Goal: Task Accomplishment & Management: Manage account settings

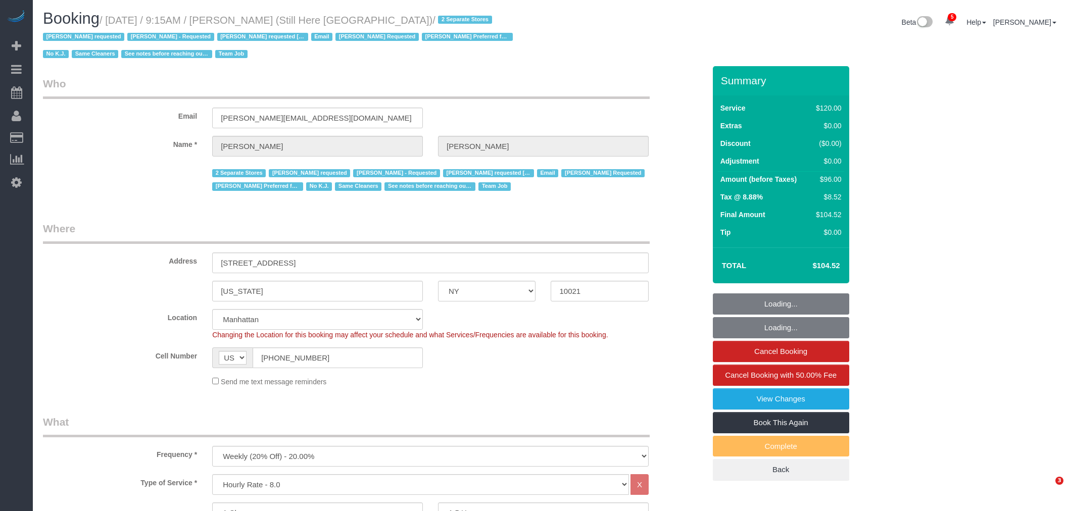
select select "NY"
select select "90"
select select "string:stripe-pm_1Oyz8t4VGloSiKo71skqOF54"
select select "number:89"
select select "number:90"
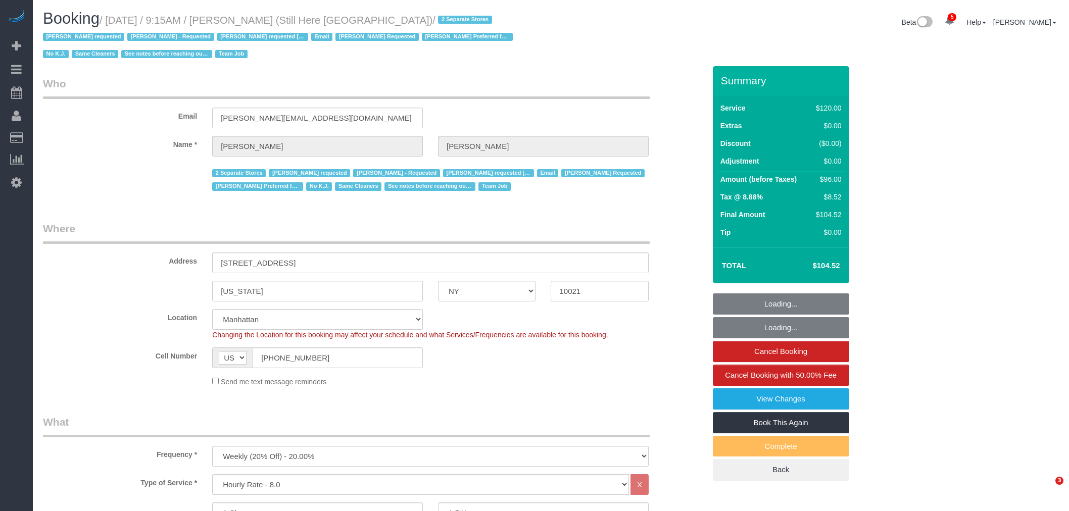
select select "number:15"
select select "number:5"
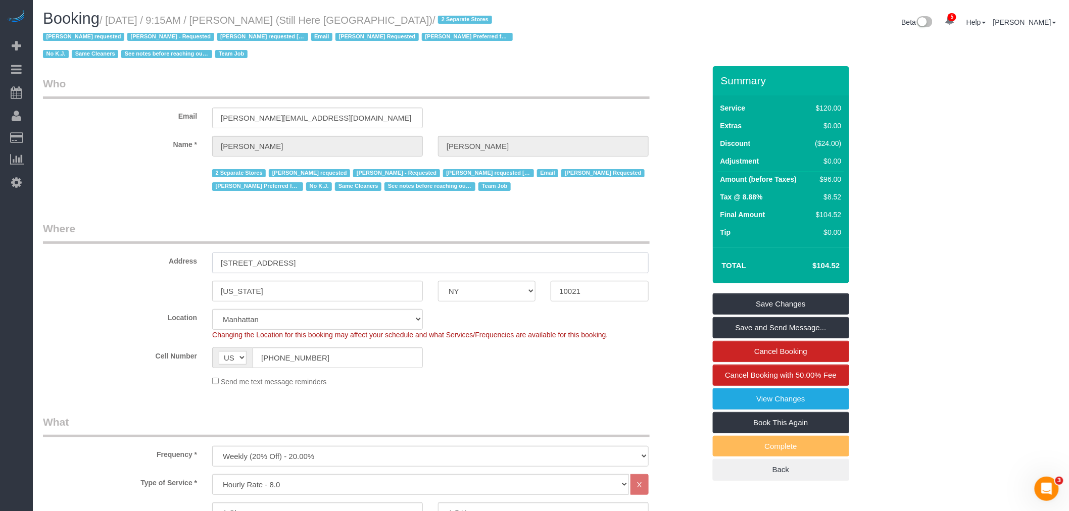
click at [59, 258] on div "Address [STREET_ADDRESS]" at bounding box center [373, 247] width 677 height 52
click at [481, 298] on div "[US_STATE] AK AL AR AZ CA CO CT DC DE [GEOGRAPHIC_DATA] [GEOGRAPHIC_DATA] HI IA…" at bounding box center [373, 291] width 677 height 21
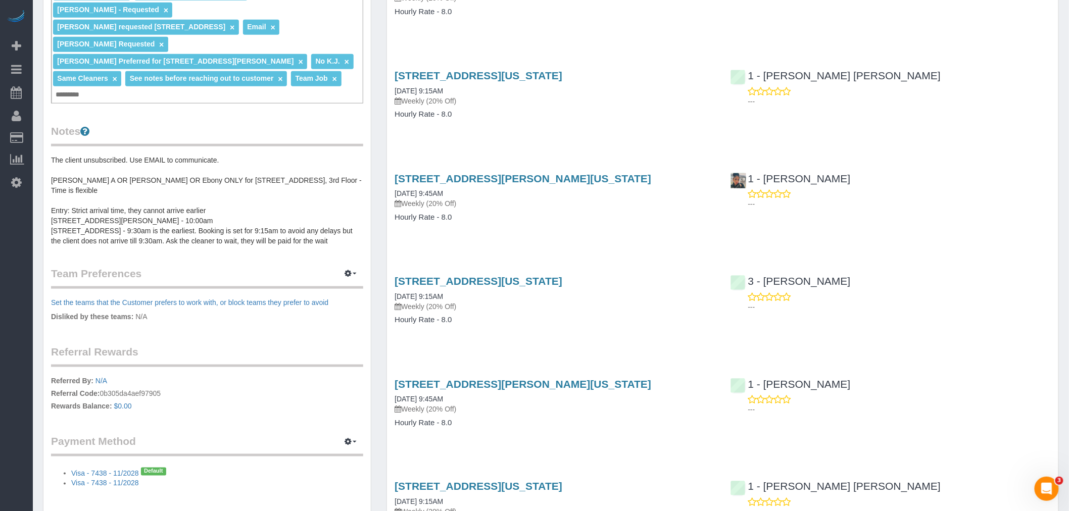
scroll to position [448, 0]
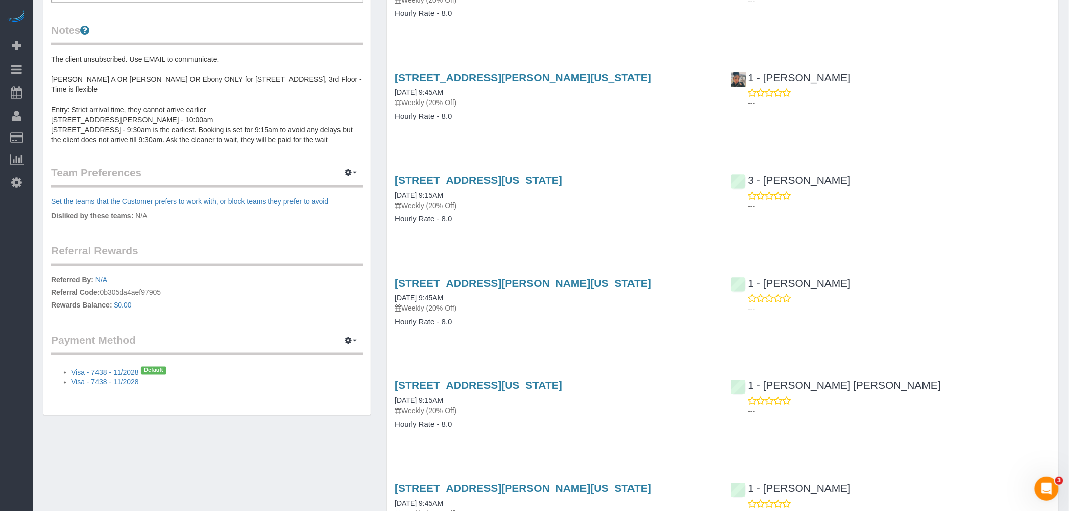
click at [568, 243] on div "[STREET_ADDRESS][US_STATE] [DATE] 9:15AM Weekly (20% Off) Hourly Rate - 8.0" at bounding box center [554, 205] width 335 height 78
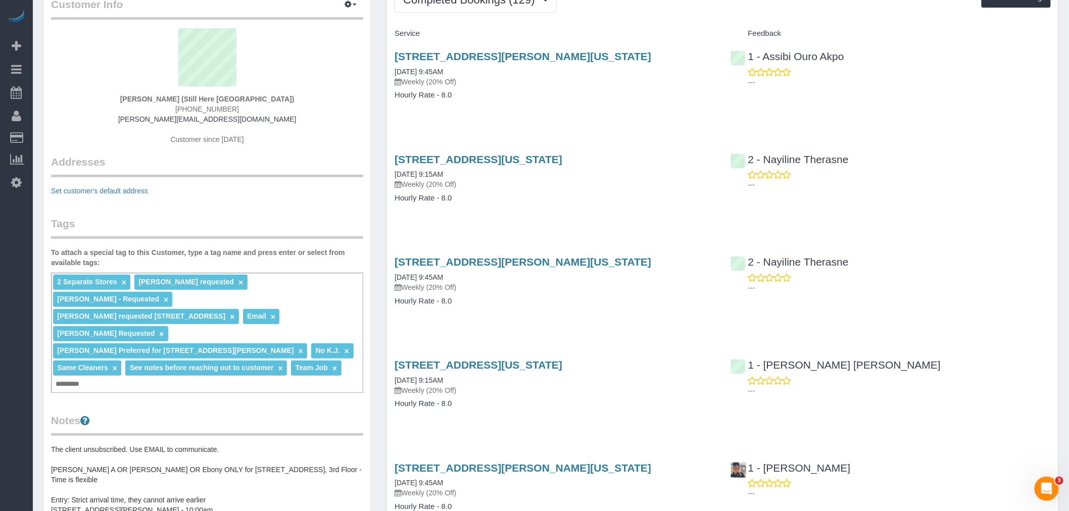
scroll to position [0, 0]
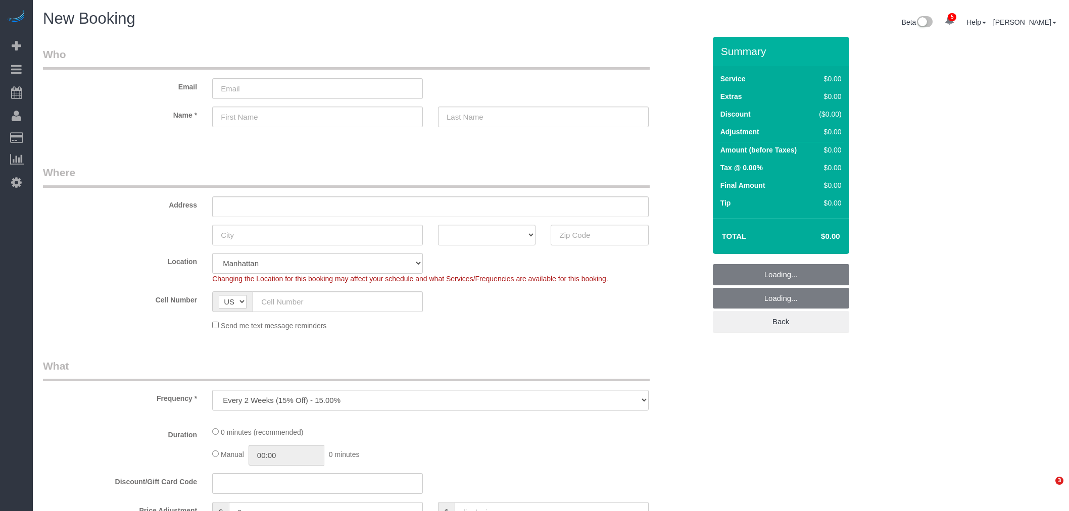
select select "number:89"
select select "number:90"
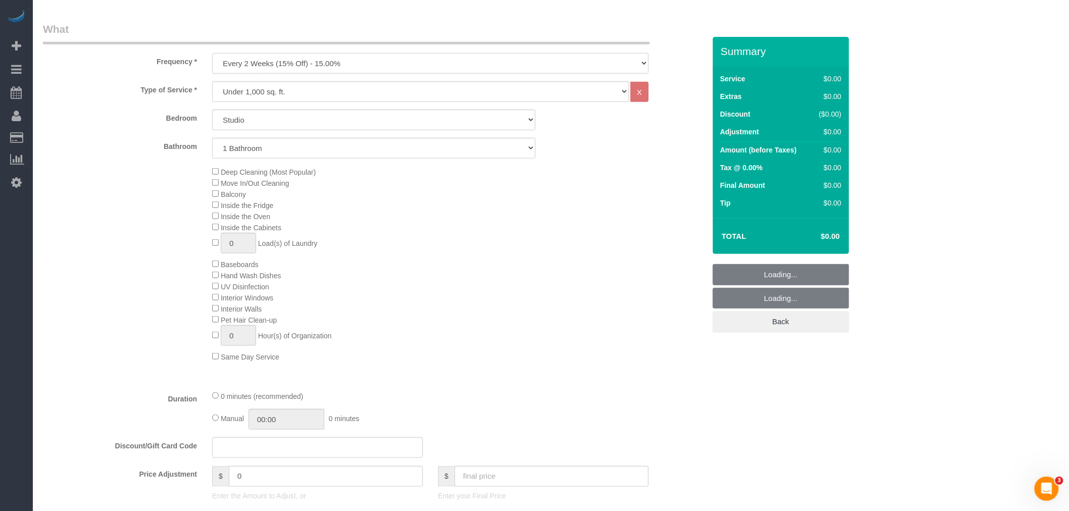
click at [330, 64] on select "One Time Weekly (20% Off) - 20.00% Every 2 Weeks (15% Off) - 15.00% Every 4 Wee…" at bounding box center [430, 63] width 436 height 21
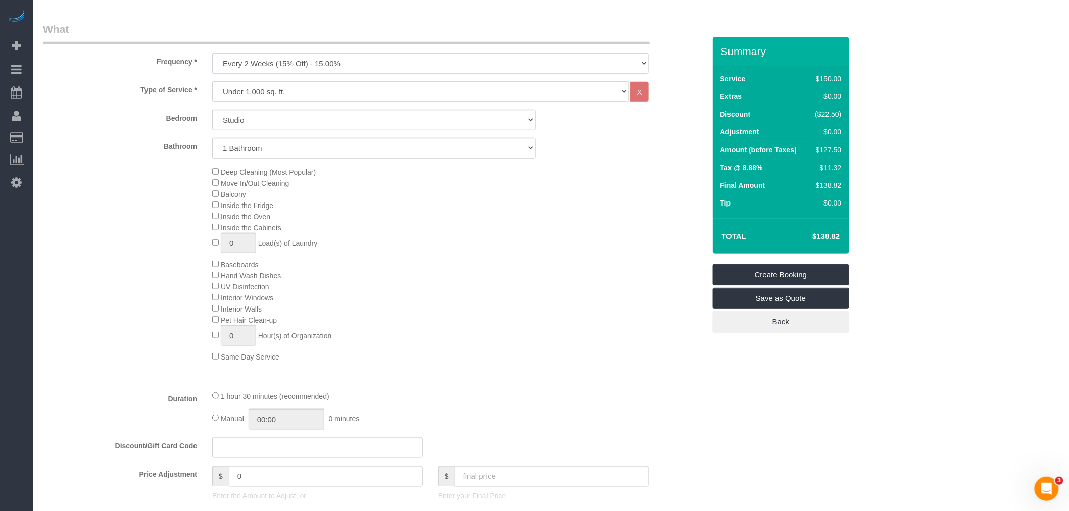
select select "object:1140"
click at [212, 54] on select "One Time Weekly (20% Off) - 20.00% Every 2 Weeks (15% Off) - 15.00% Every 4 Wee…" at bounding box center [430, 63] width 436 height 21
click at [312, 123] on select "Studio 1 Bedroom 2 Bedrooms 3 Bedrooms" at bounding box center [373, 120] width 323 height 21
select select "1"
click at [212, 110] on select "Studio 1 Bedroom 2 Bedrooms 3 Bedrooms" at bounding box center [373, 120] width 323 height 21
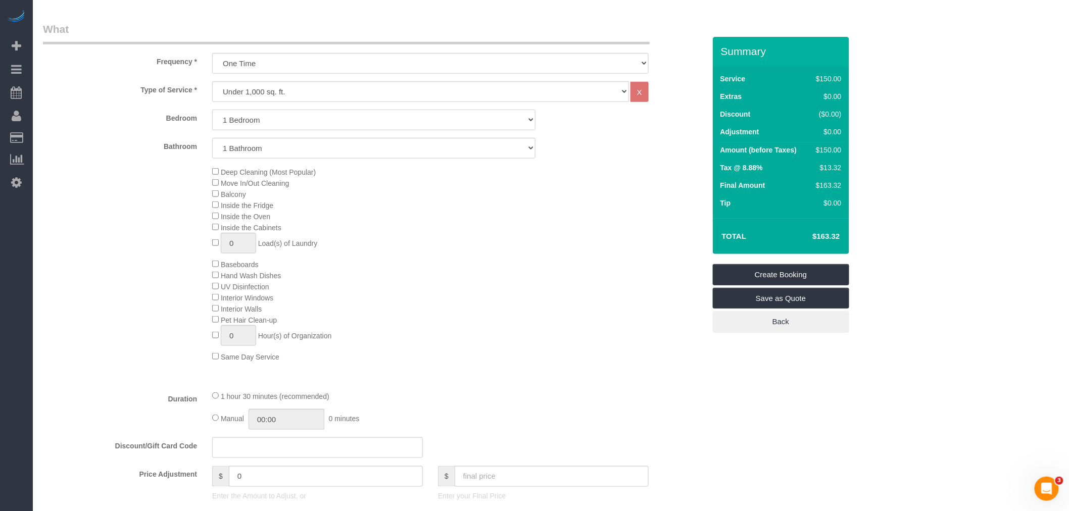
click at [317, 122] on select "Studio 1 Bedroom 2 Bedrooms 3 Bedrooms" at bounding box center [373, 120] width 323 height 21
click at [473, 256] on div "Deep Cleaning (Most Popular) Move In/Out Cleaning Balcony Inside the Fridge Ins…" at bounding box center [459, 264] width 508 height 196
drag, startPoint x: 809, startPoint y: 149, endPoint x: 832, endPoint y: 151, distance: 22.9
click at [832, 151] on td "$540.00" at bounding box center [826, 151] width 34 height 18
copy div "$540"
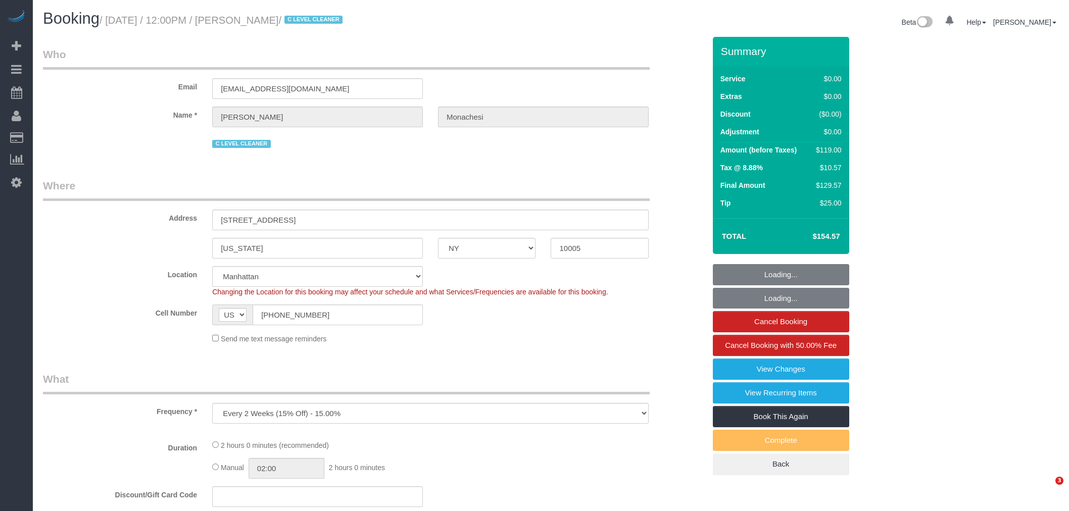
select select "NY"
select select "string:stripe-pm_1QlwZp4VGloSiKo7Aw8ONXaS"
select select "spot1"
select select "number:59"
select select "number:76"
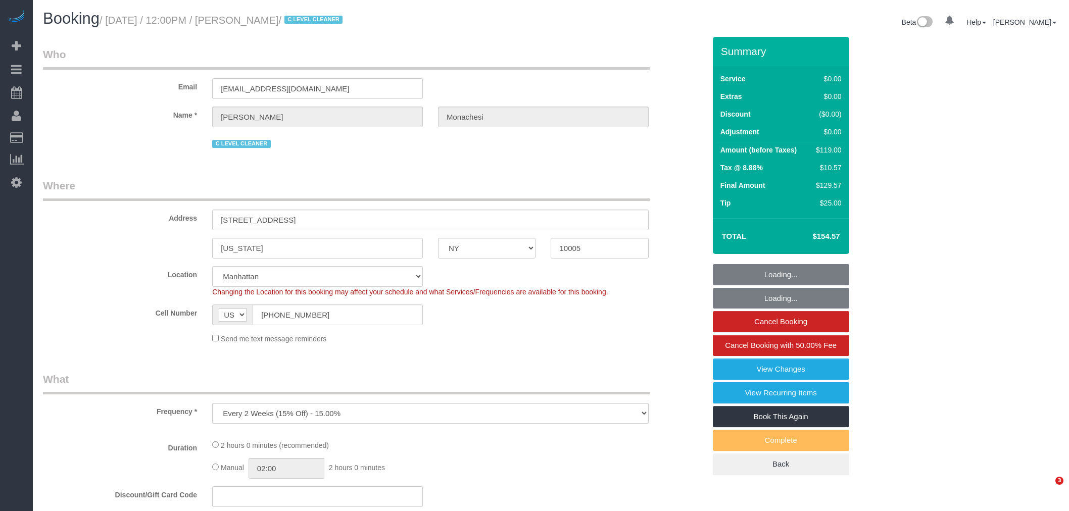
select select "number:15"
select select "number:6"
select select "number:21"
select select "object:980"
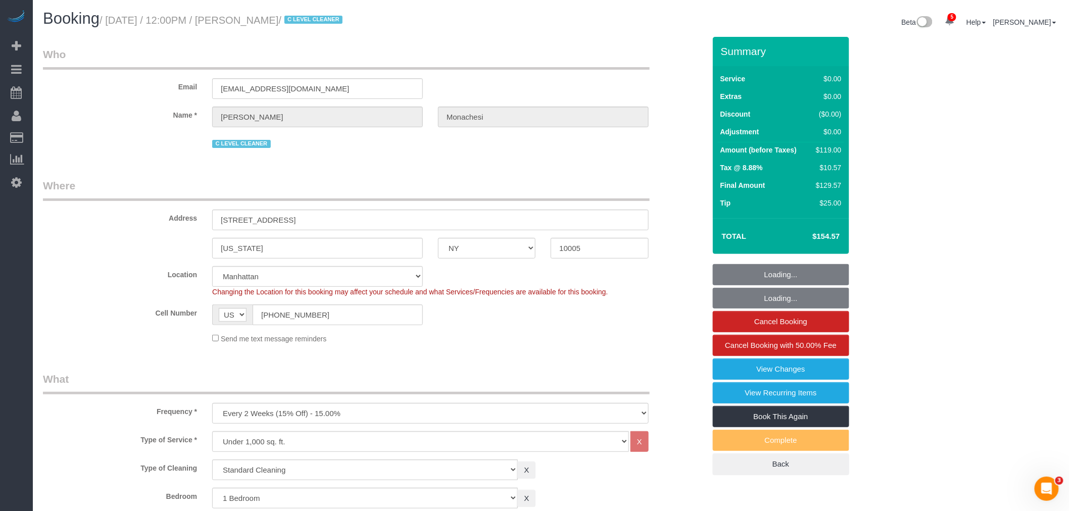
select select "1"
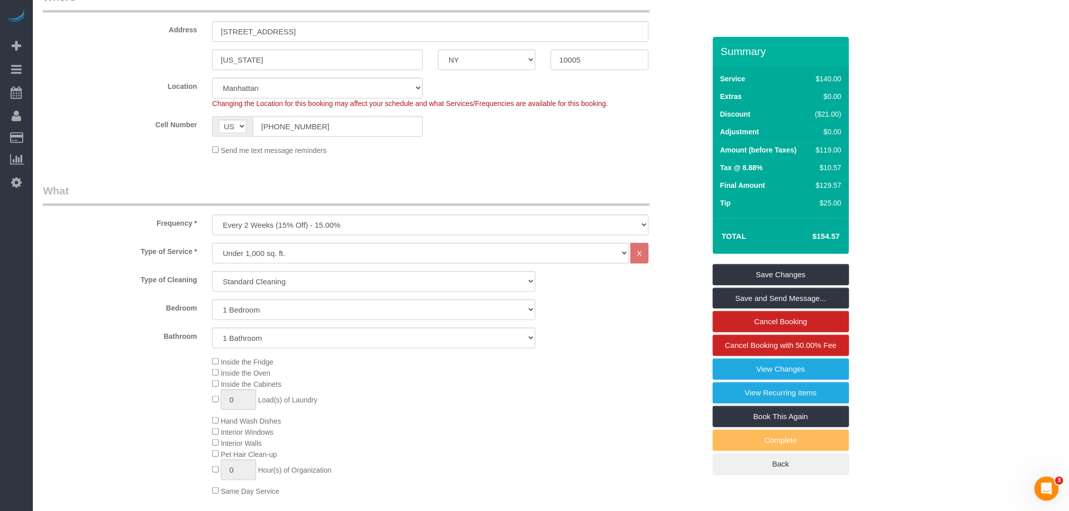
scroll to position [56, 0]
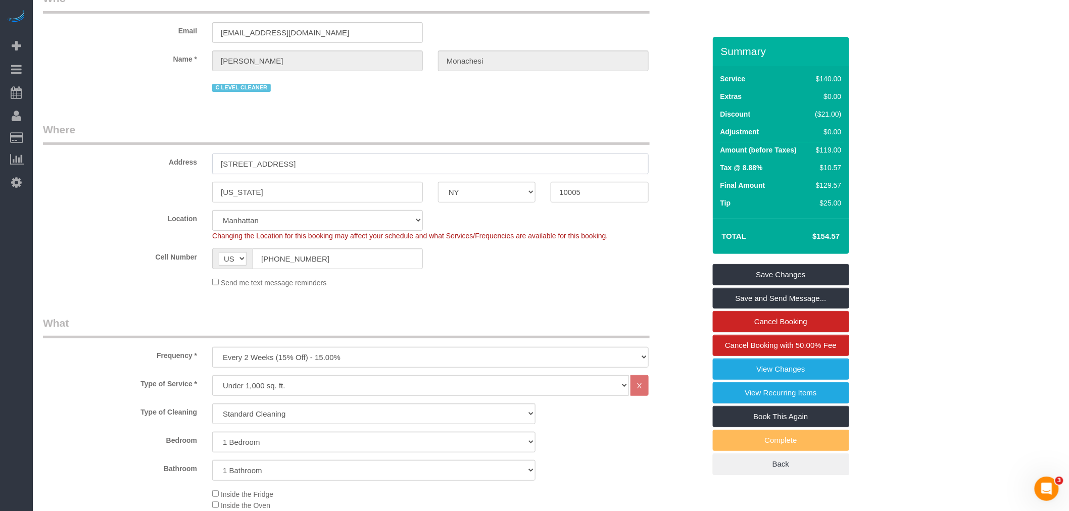
click at [191, 168] on div "Address 63 Wall Street, Apt. 3006" at bounding box center [373, 148] width 677 height 52
click at [480, 202] on div "[US_STATE] AK AL AR AZ CA CO CT DC DE [GEOGRAPHIC_DATA] [GEOGRAPHIC_DATA] HI IA…" at bounding box center [373, 192] width 677 height 21
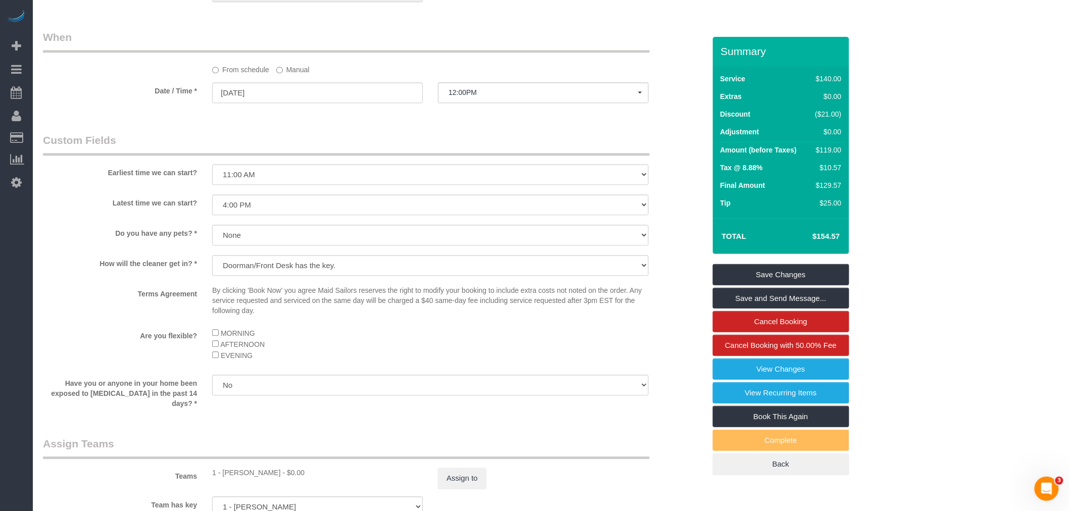
scroll to position [1234, 0]
